Goal: Task Accomplishment & Management: Manage account settings

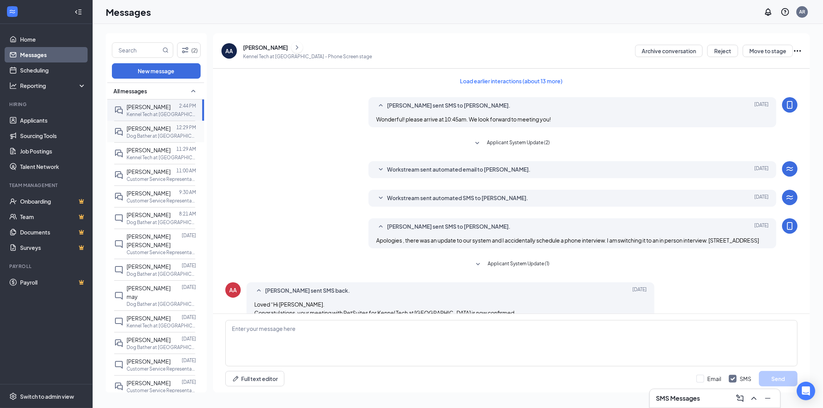
click at [147, 142] on div "[PERSON_NAME] 12:29 PM Dog Bather at [GEOGRAPHIC_DATA]" at bounding box center [154, 132] width 81 height 22
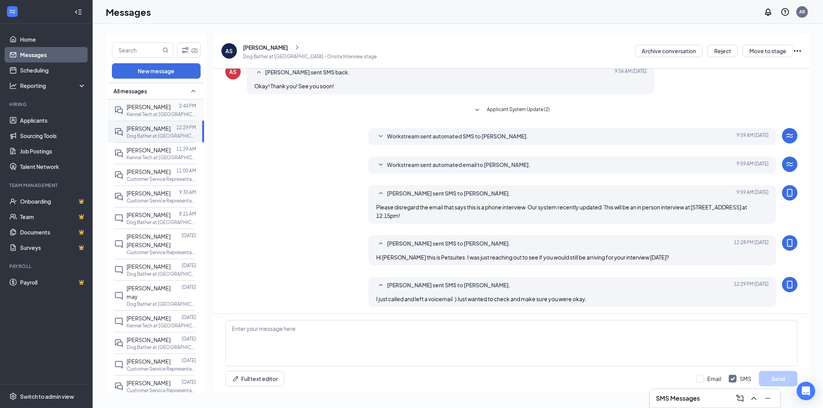
scroll to position [117, 0]
click at [150, 106] on span "[PERSON_NAME]" at bounding box center [149, 106] width 44 height 7
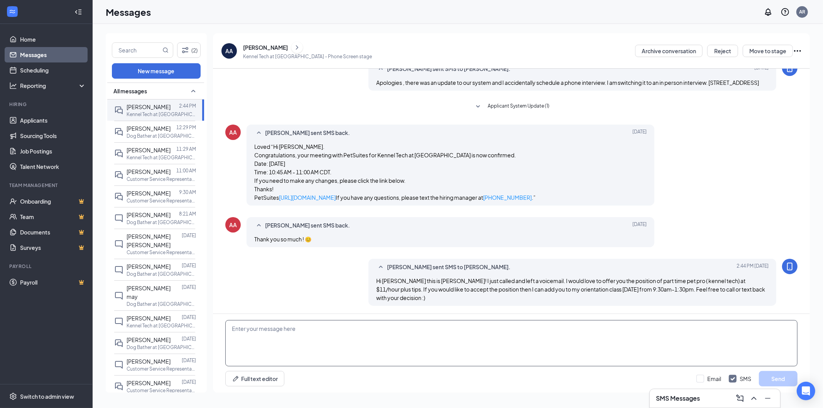
scroll to position [183, 0]
click at [124, 138] on div "[PERSON_NAME] 12:29 PM Dog Bather at [GEOGRAPHIC_DATA]" at bounding box center [154, 132] width 81 height 22
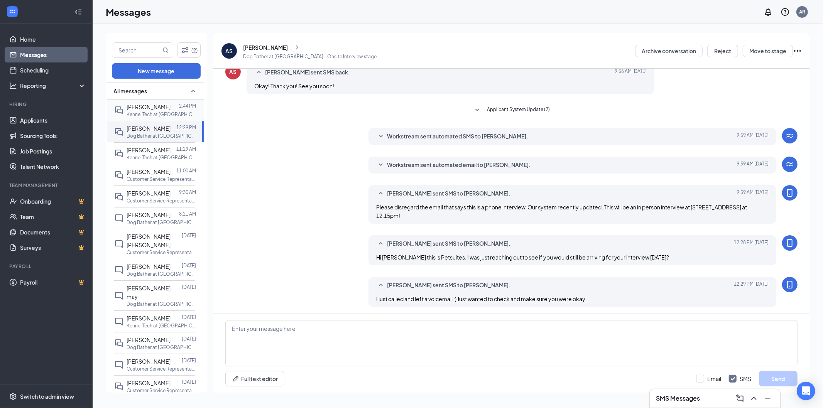
scroll to position [117, 0]
click at [134, 111] on p "Kennel Tech at [GEOGRAPHIC_DATA]" at bounding box center [161, 114] width 69 height 7
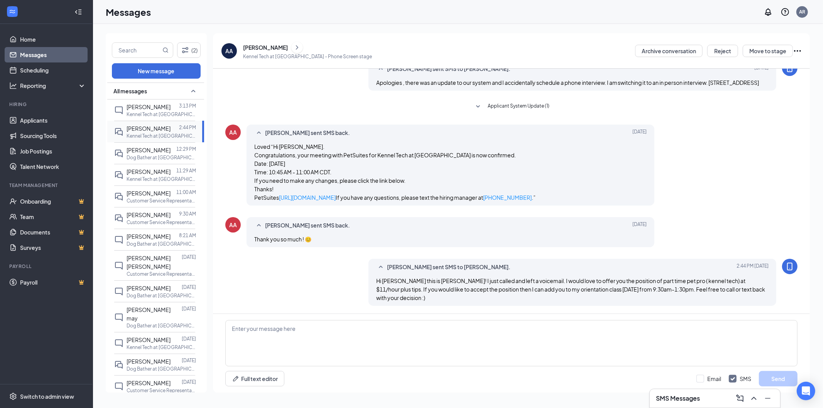
scroll to position [183, 0]
click at [136, 136] on p "Kennel Tech at [GEOGRAPHIC_DATA]" at bounding box center [161, 136] width 69 height 7
click at [526, 354] on textarea at bounding box center [511, 343] width 572 height 46
click at [390, 315] on div "Hi Ashley since i have not heard back from you as of yet Full text editor Email…" at bounding box center [511, 353] width 597 height 79
drag, startPoint x: 398, startPoint y: 333, endPoint x: 254, endPoint y: 334, distance: 144.3
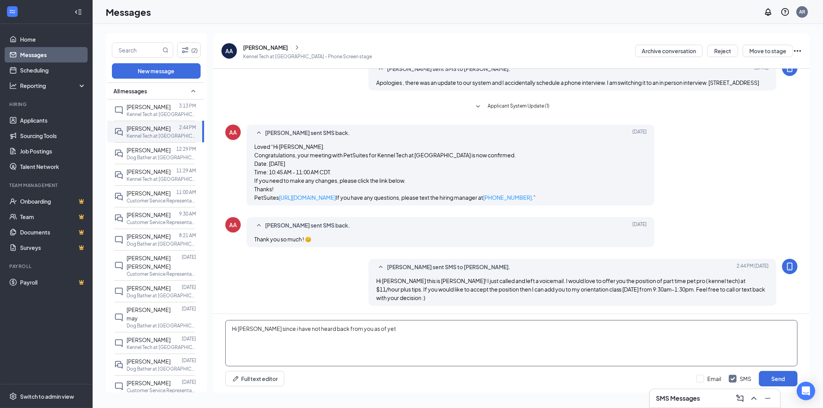
click at [254, 334] on textarea "Hi Ashley since i have not heard back from you as of yet" at bounding box center [511, 343] width 572 height 46
type textarea "Hi Ashley, I will be leaving in about 30 minutes. Feel free to think about the …"
click at [792, 376] on button "Send" at bounding box center [778, 378] width 39 height 15
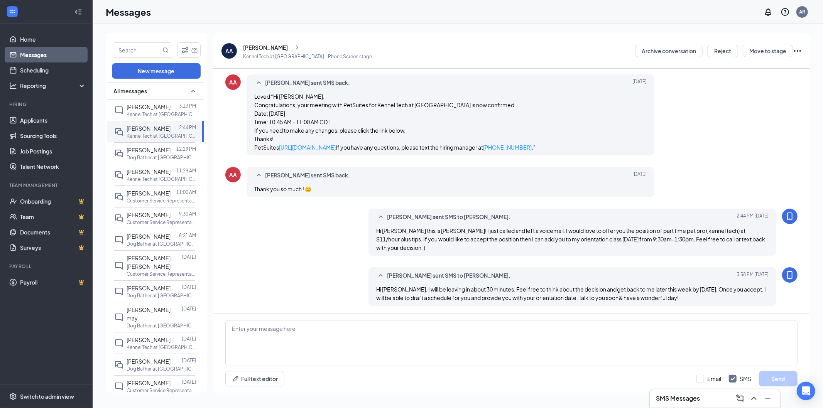
scroll to position [233, 0]
click at [154, 106] on span "Kendall May" at bounding box center [149, 106] width 44 height 7
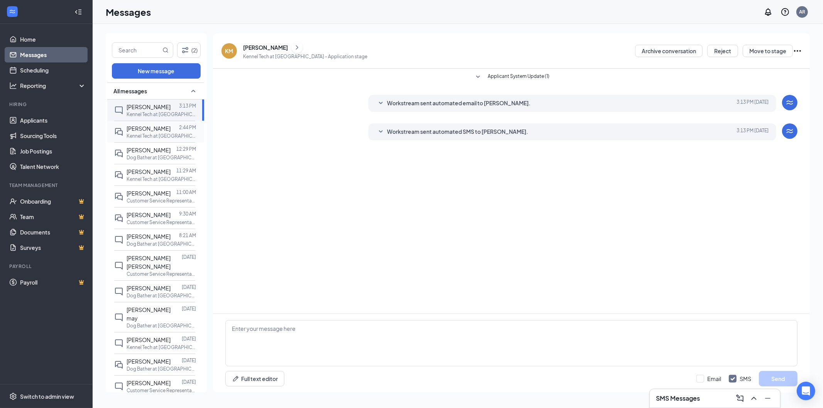
click at [137, 141] on div "Ashley Alberto 2:44 PM Kennel Tech at Sugar Land" at bounding box center [154, 132] width 81 height 22
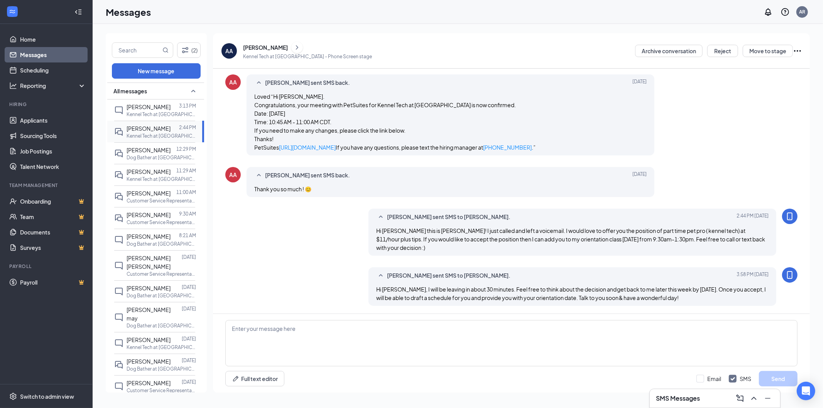
scroll to position [191, 0]
click at [43, 40] on link "Home" at bounding box center [53, 39] width 66 height 15
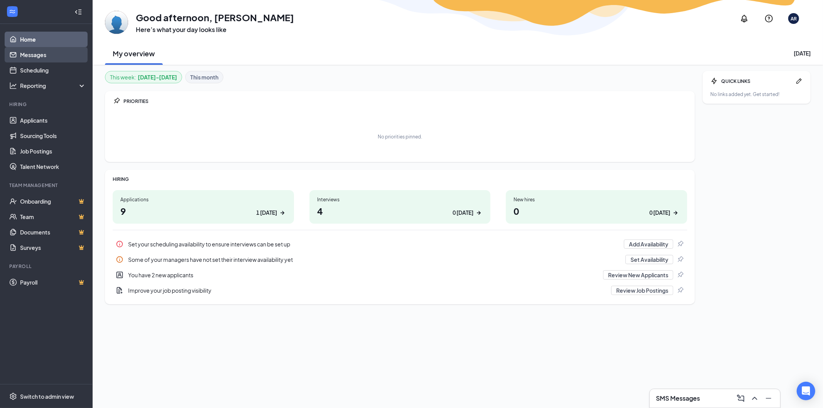
click at [44, 55] on link "Messages" at bounding box center [53, 54] width 66 height 15
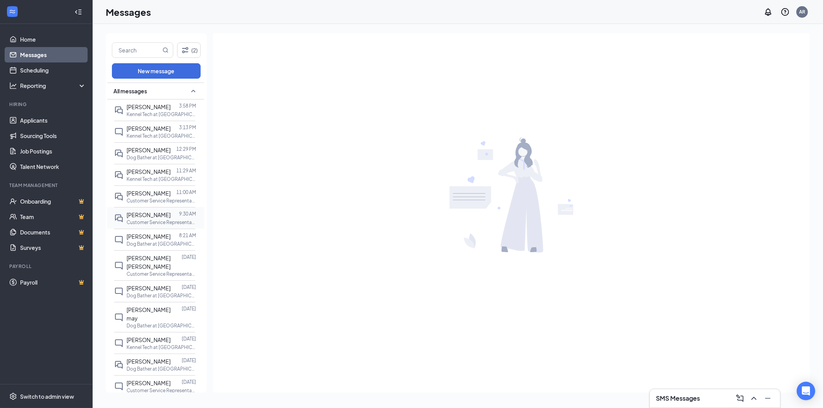
click at [156, 226] on p "Customer Service Representative at [GEOGRAPHIC_DATA]" at bounding box center [161, 222] width 69 height 7
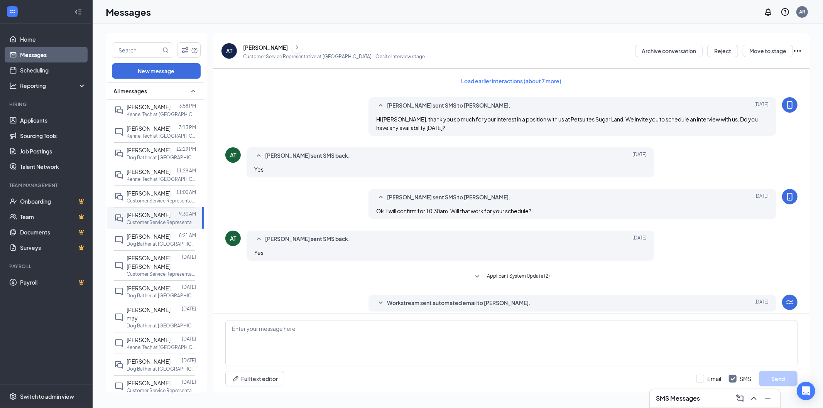
scroll to position [91, 0]
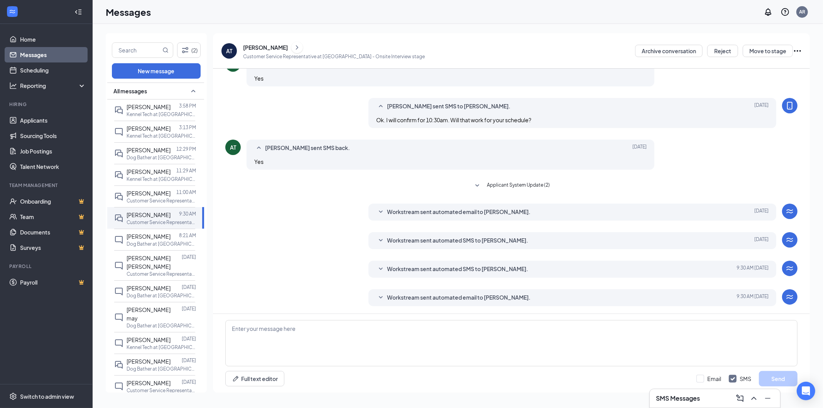
click at [253, 49] on div "[PERSON_NAME]" at bounding box center [265, 48] width 45 height 8
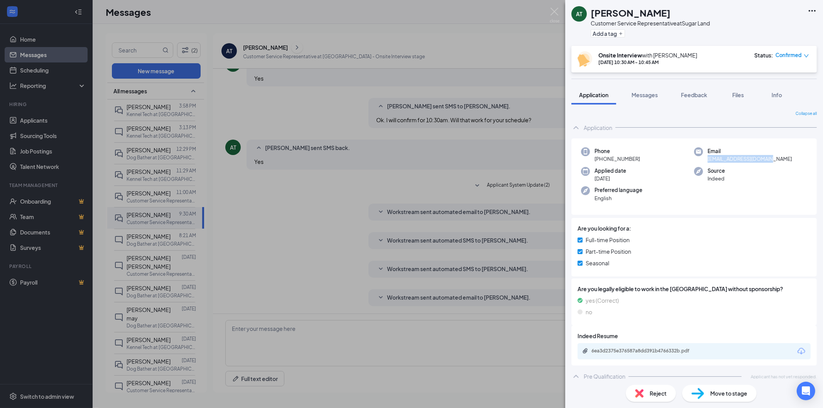
drag, startPoint x: 772, startPoint y: 157, endPoint x: 701, endPoint y: 159, distance: 70.6
click at [701, 159] on div "Email abigailtzul1@gmail.com" at bounding box center [750, 155] width 113 height 16
copy span "abigailtzul1@gmail.com"
click at [554, 13] on img at bounding box center [555, 15] width 10 height 15
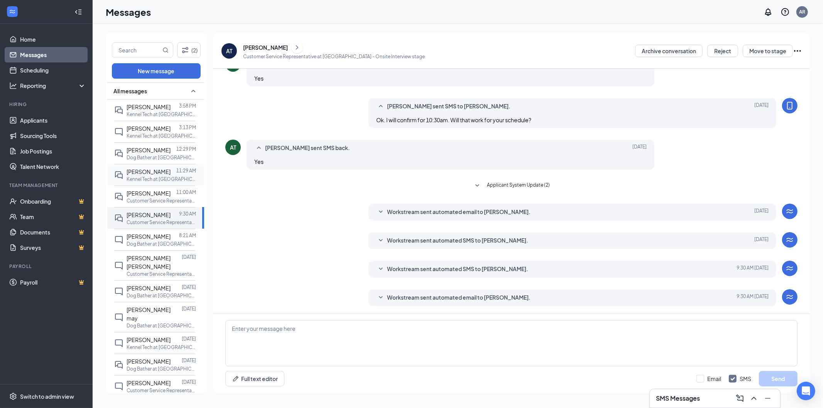
click at [142, 175] on span "[PERSON_NAME]" at bounding box center [149, 171] width 44 height 7
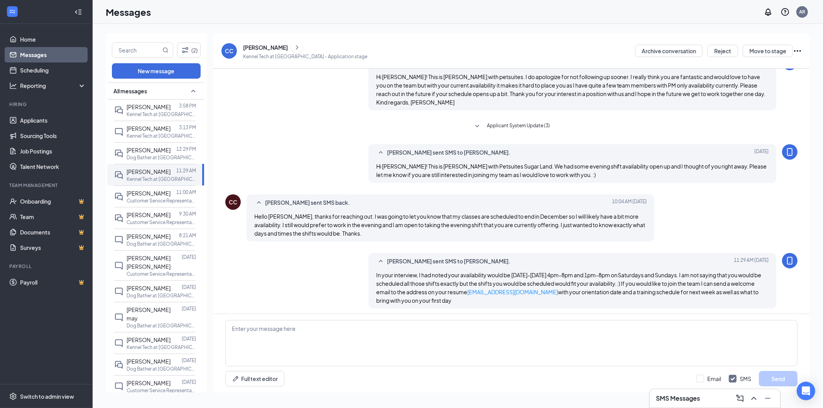
scroll to position [130, 0]
click at [441, 356] on textarea at bounding box center [511, 343] width 572 height 46
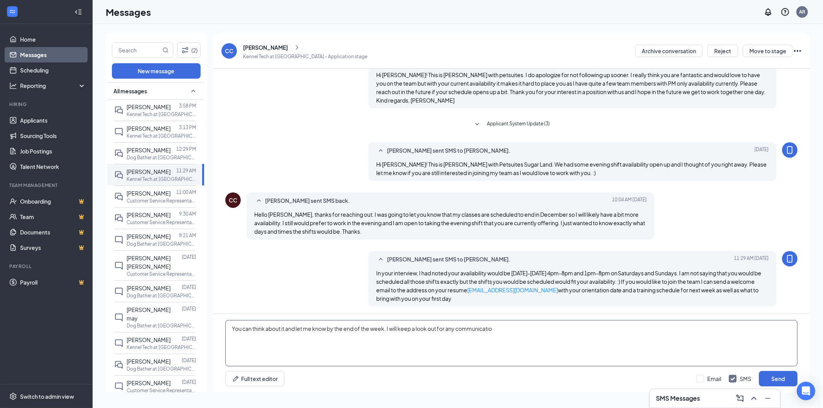
type textarea "You can think about it and let me know by the end of the week. I will keep a lo…"
click at [441, 356] on textarea "You can think about it and let me know by the end of the week. I will keep a lo…" at bounding box center [511, 343] width 572 height 46
click at [441, 352] on textarea "You can think about it and let me know by the end of the week. I will keep a lo…" at bounding box center [511, 343] width 572 height 46
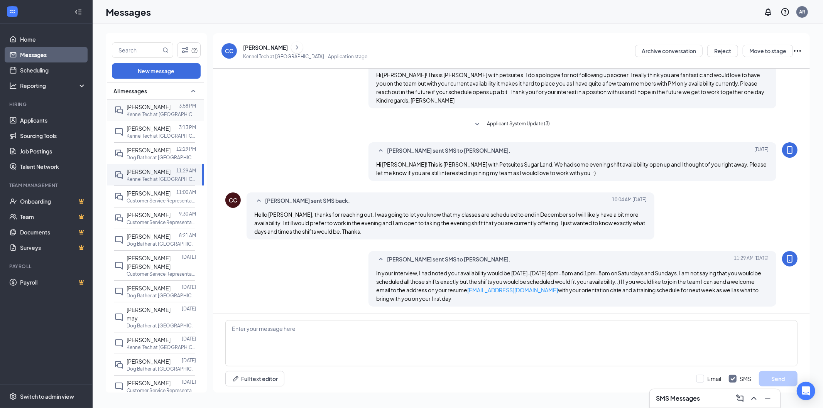
click at [149, 107] on span "[PERSON_NAME]" at bounding box center [149, 106] width 44 height 7
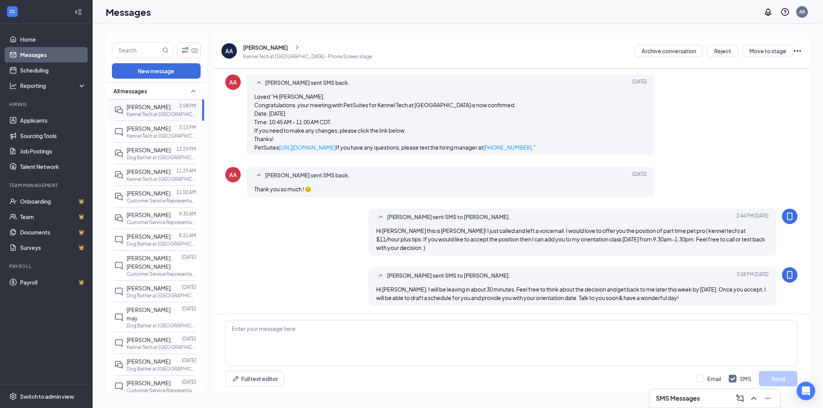
scroll to position [191, 0]
click at [38, 37] on link "Home" at bounding box center [53, 39] width 66 height 15
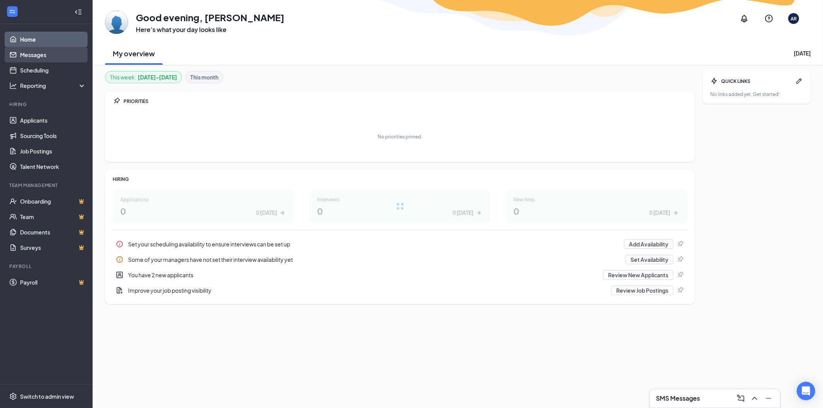
click at [37, 56] on link "Messages" at bounding box center [53, 54] width 66 height 15
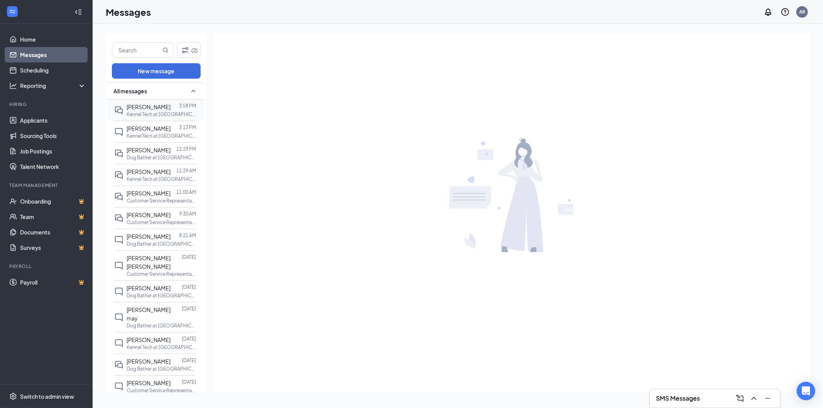
click at [145, 112] on p "Kennel Tech at [GEOGRAPHIC_DATA]" at bounding box center [161, 114] width 69 height 7
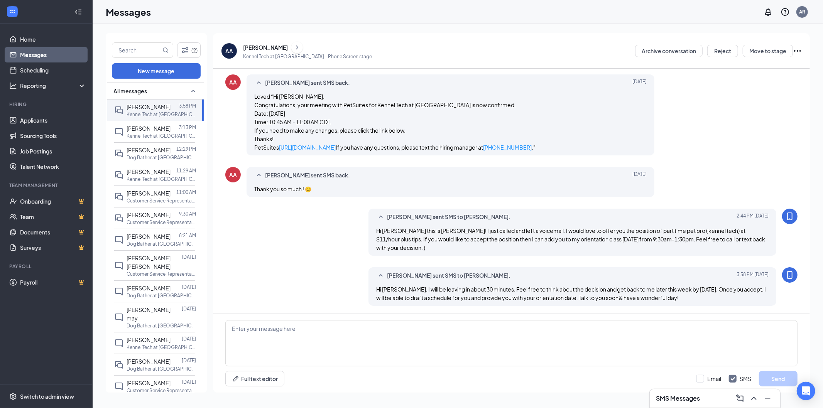
scroll to position [191, 0]
click at [47, 44] on link "Home" at bounding box center [53, 39] width 66 height 15
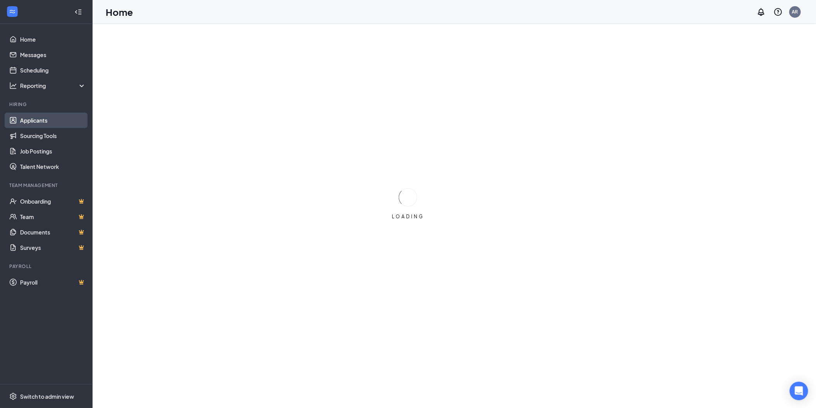
click at [20, 119] on link "Applicants" at bounding box center [53, 120] width 66 height 15
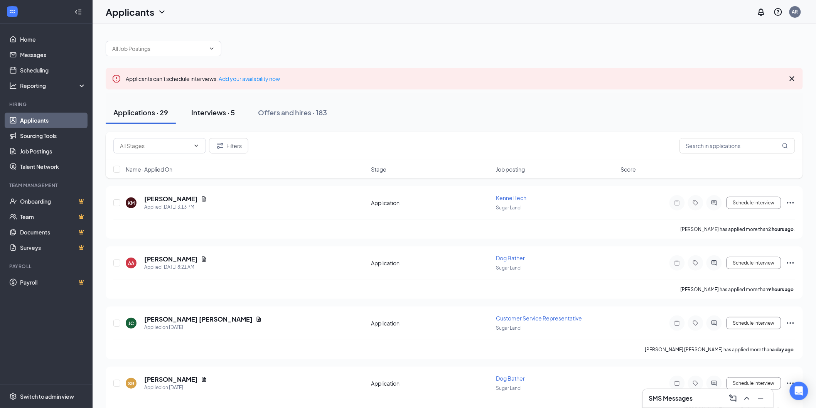
click at [224, 111] on div "Interviews · 5" at bounding box center [213, 113] width 44 height 10
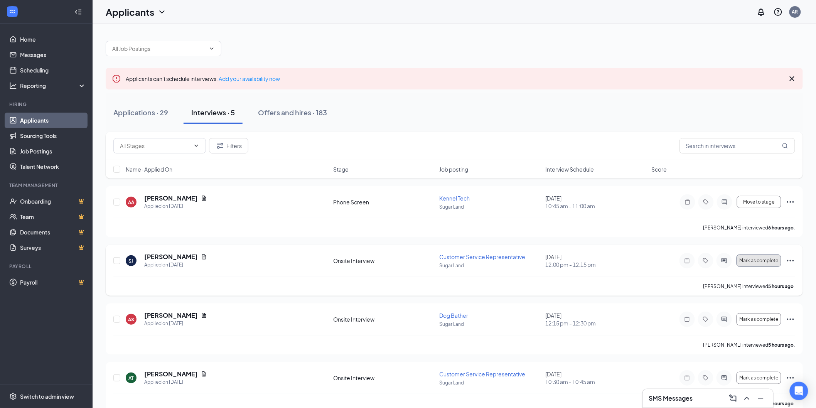
click at [778, 259] on span "Mark as complete" at bounding box center [759, 260] width 39 height 5
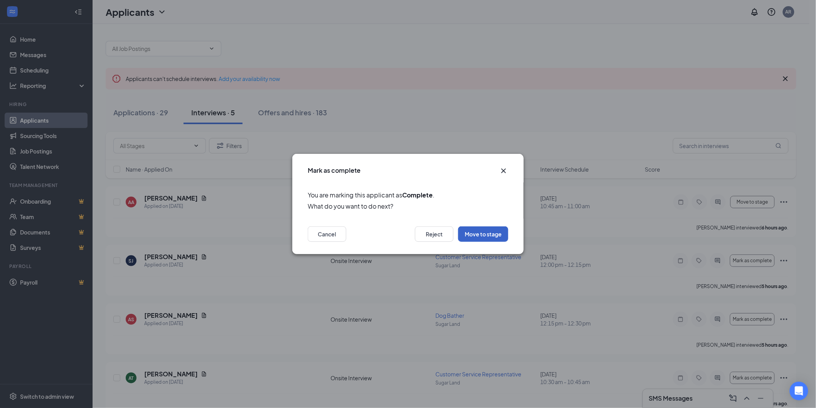
click at [475, 231] on button "Move to stage" at bounding box center [483, 233] width 50 height 15
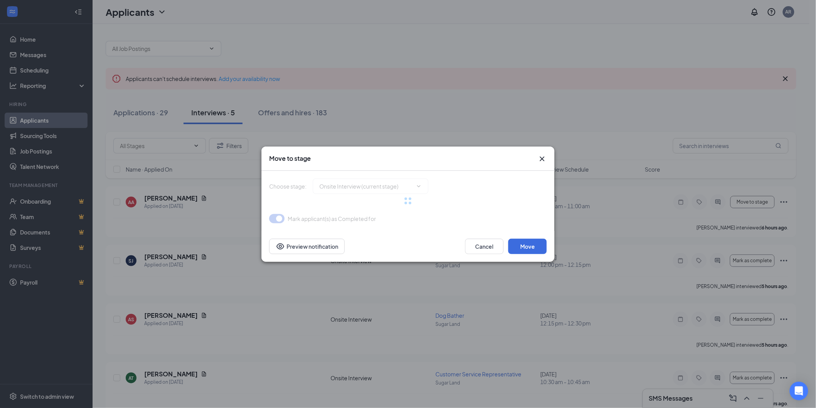
type input "Hiring Complete (final stage)"
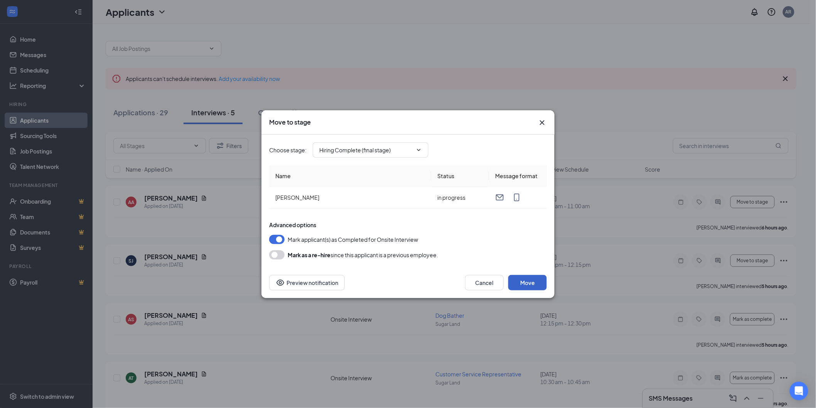
click at [535, 278] on button "Move" at bounding box center [527, 282] width 39 height 15
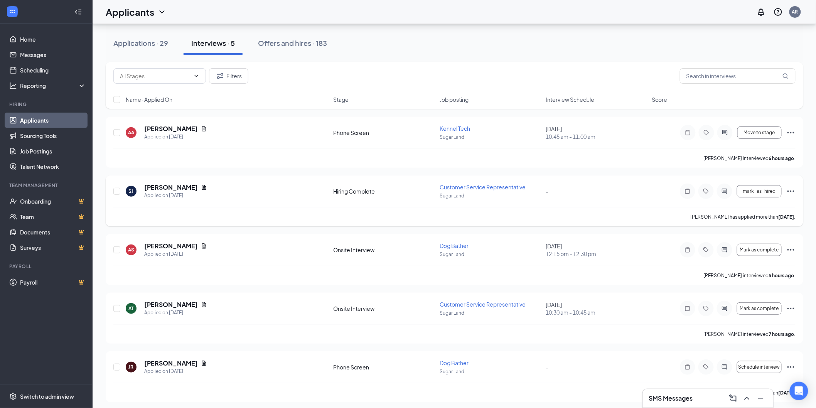
scroll to position [72, 0]
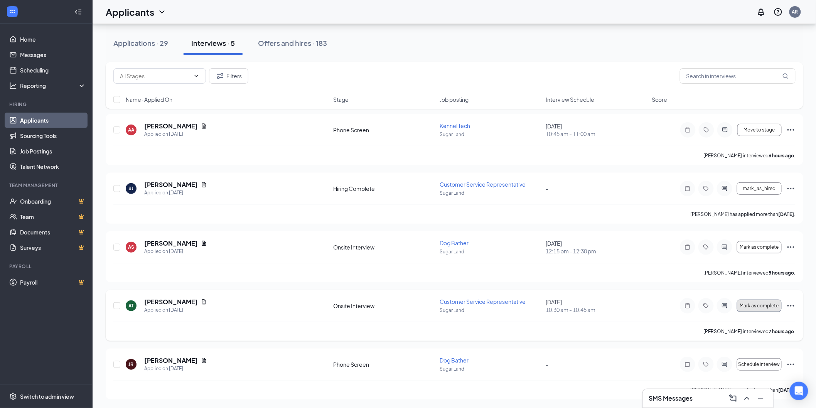
click at [764, 308] on span "Mark as complete" at bounding box center [759, 305] width 39 height 5
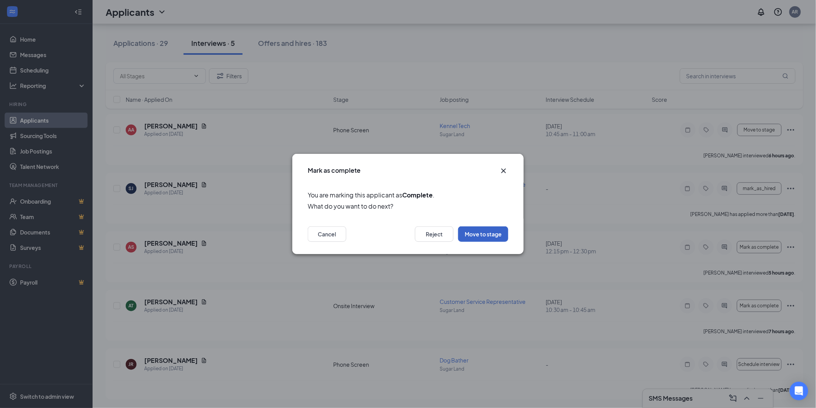
click at [495, 232] on button "Move to stage" at bounding box center [483, 233] width 50 height 15
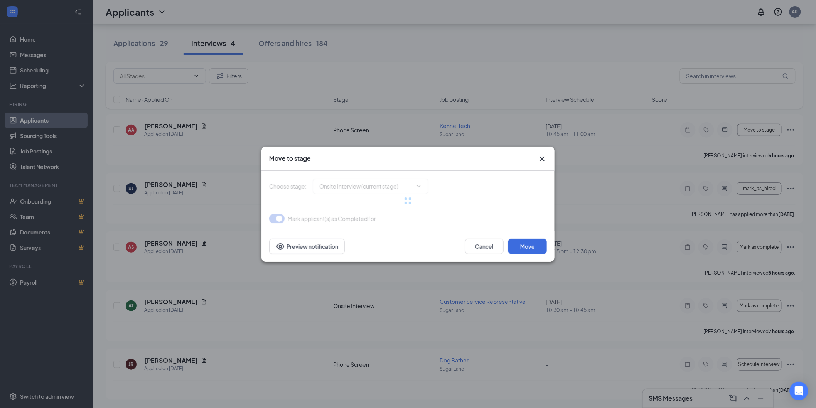
type input "Hiring Complete (final stage)"
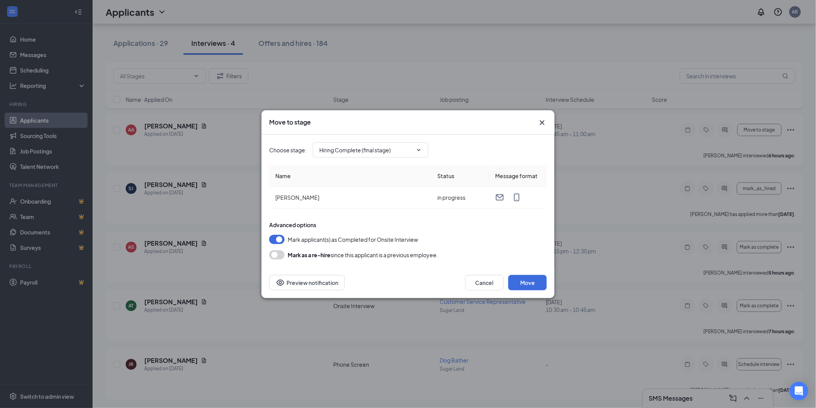
scroll to position [14, 0]
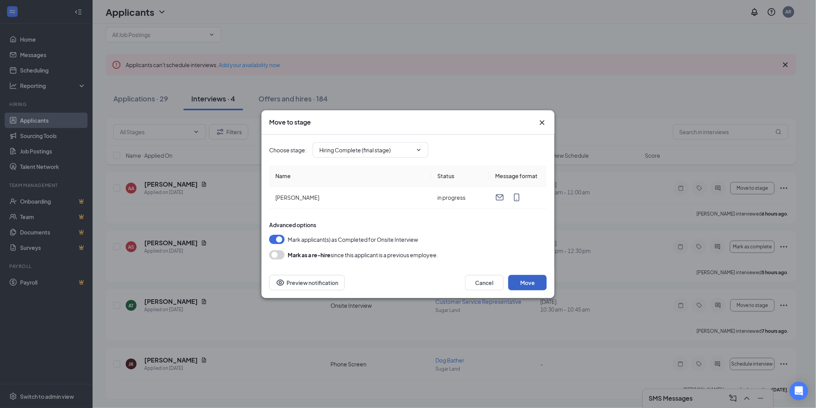
click at [542, 282] on button "Move" at bounding box center [527, 282] width 39 height 15
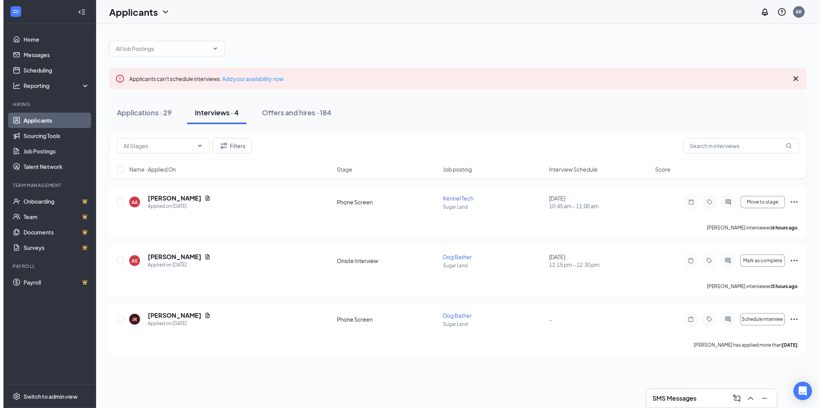
scroll to position [0, 0]
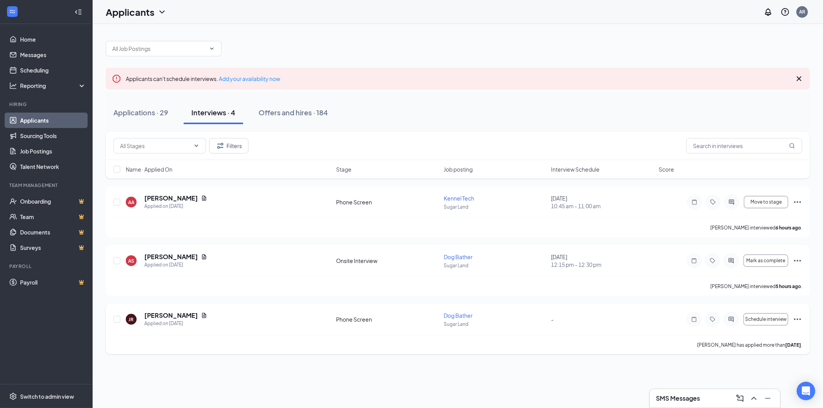
click at [794, 318] on icon "Ellipses" at bounding box center [797, 319] width 9 height 9
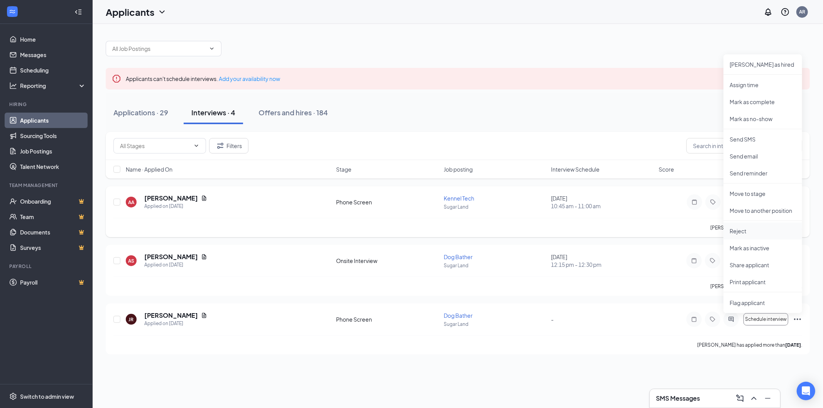
click at [759, 230] on p "Reject" at bounding box center [762, 231] width 66 height 8
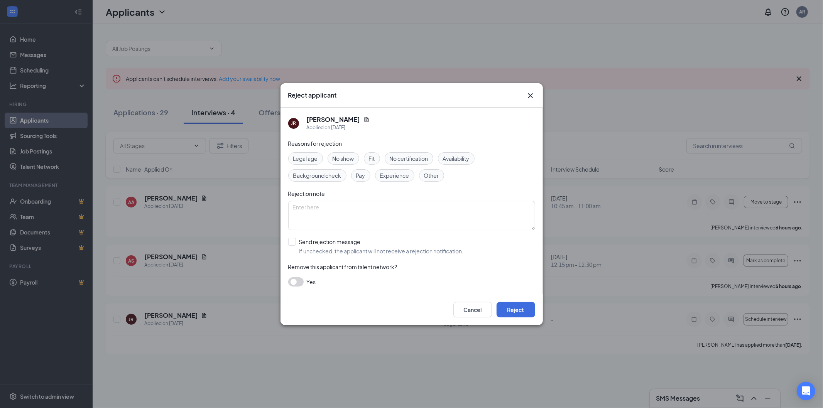
click at [396, 179] on span "Experience" at bounding box center [394, 175] width 29 height 8
click at [473, 163] on div "Availability" at bounding box center [456, 158] width 37 height 12
click at [469, 160] on span "Availability" at bounding box center [456, 158] width 27 height 8
click at [390, 175] on span "Experience" at bounding box center [394, 175] width 29 height 8
click at [450, 157] on span "Availability" at bounding box center [456, 158] width 27 height 8
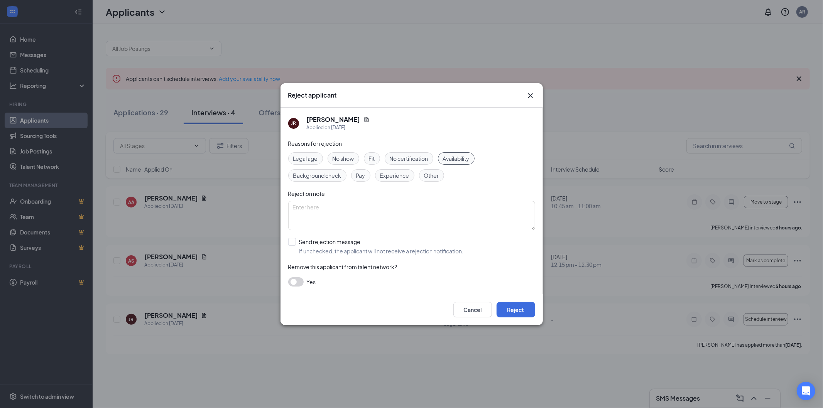
click at [371, 155] on span "Fit" at bounding box center [372, 158] width 6 height 8
click at [434, 172] on span "Other" at bounding box center [431, 175] width 15 height 8
click at [530, 309] on button "Reject" at bounding box center [515, 309] width 39 height 15
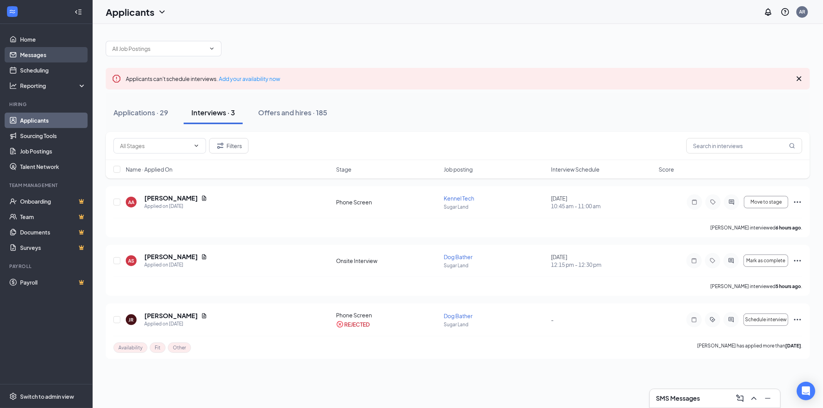
click at [31, 57] on link "Messages" at bounding box center [53, 54] width 66 height 15
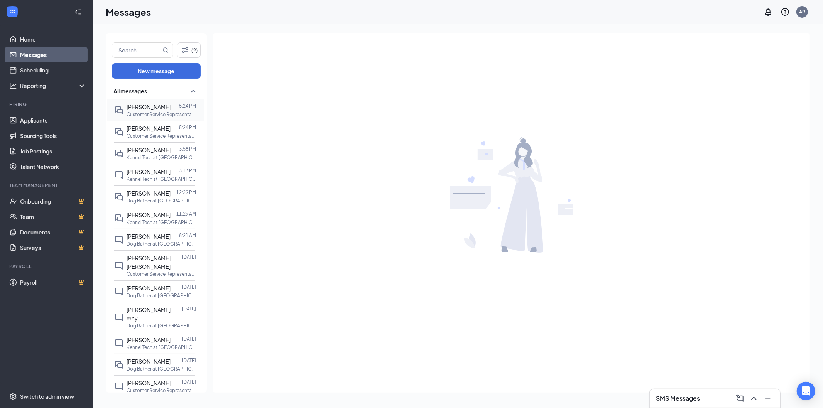
click at [139, 103] on div "[PERSON_NAME]" at bounding box center [149, 107] width 44 height 8
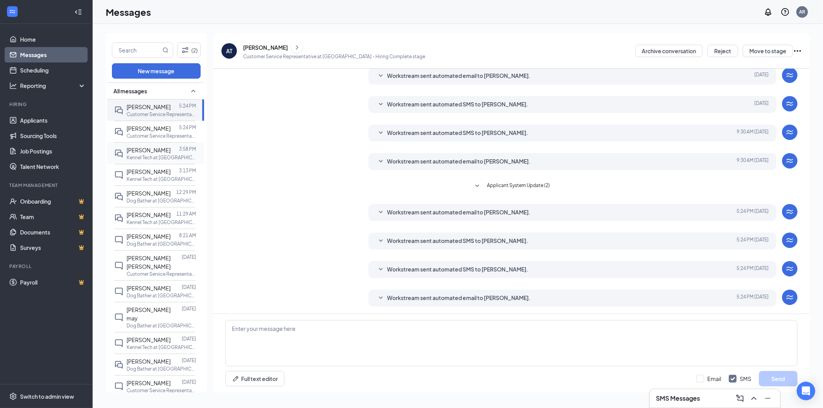
scroll to position [30, 0]
click at [150, 147] on span "[PERSON_NAME]" at bounding box center [149, 150] width 44 height 7
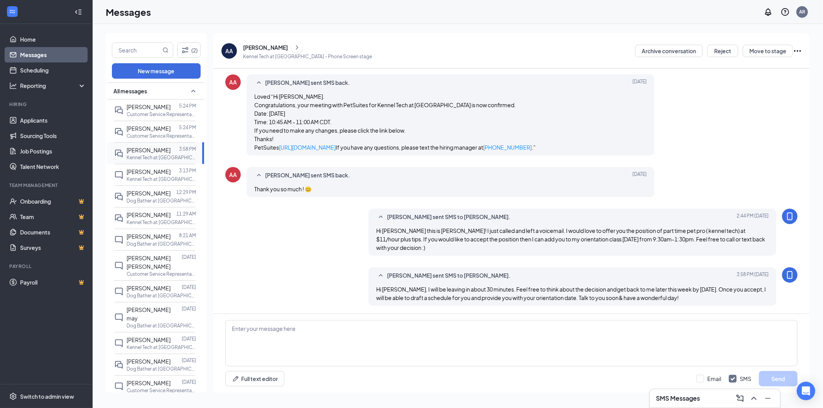
scroll to position [191, 0]
click at [156, 135] on p "Customer Service Representative at [GEOGRAPHIC_DATA]" at bounding box center [161, 136] width 69 height 7
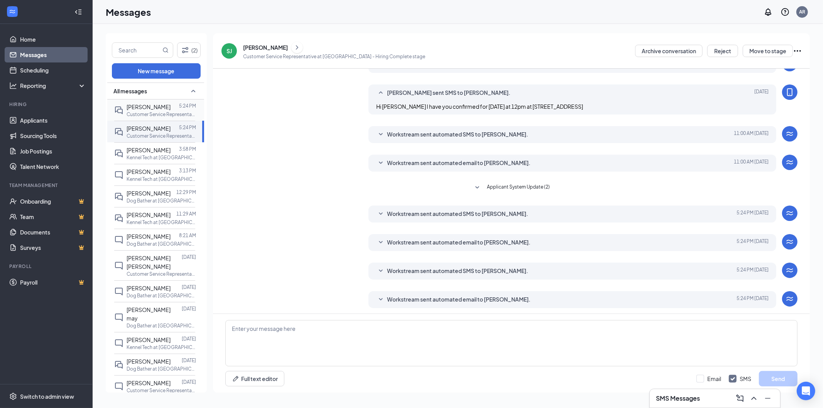
scroll to position [43, 0]
click at [155, 111] on p "Customer Service Representative at [GEOGRAPHIC_DATA]" at bounding box center [161, 114] width 69 height 7
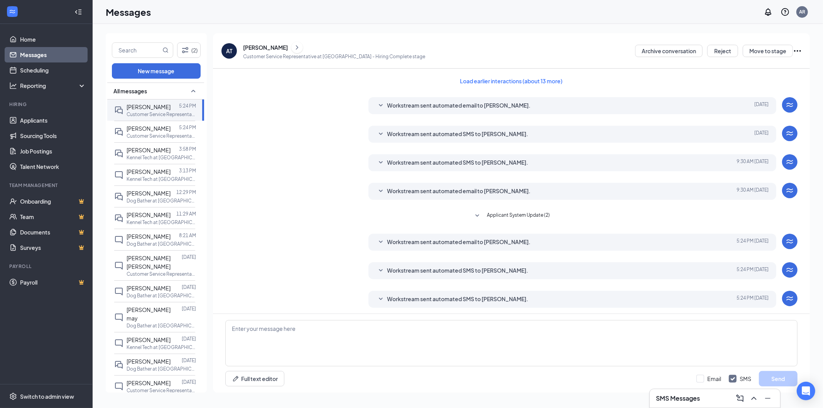
scroll to position [30, 0]
